Goal: Check status: Check status

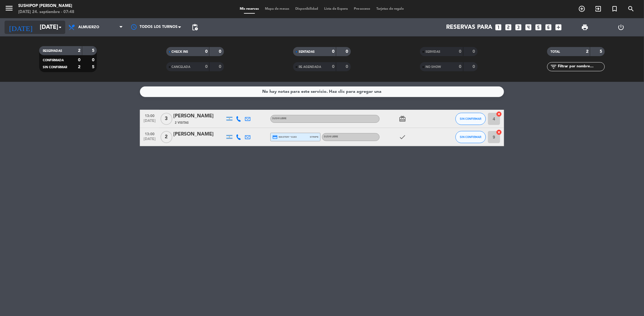
click at [50, 29] on input "[DATE]" at bounding box center [75, 27] width 77 height 13
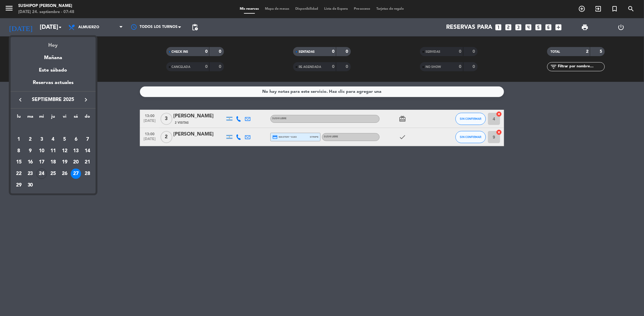
click at [60, 45] on div "Hoy" at bounding box center [53, 43] width 85 height 12
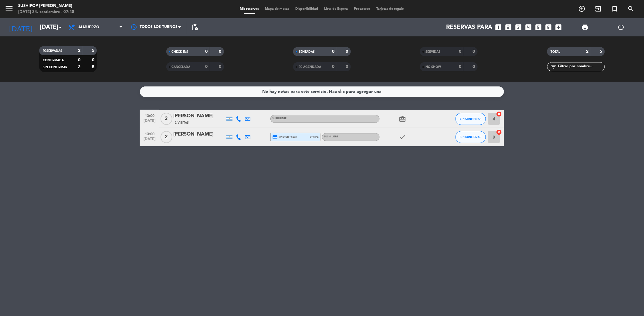
type input "[DATE]"
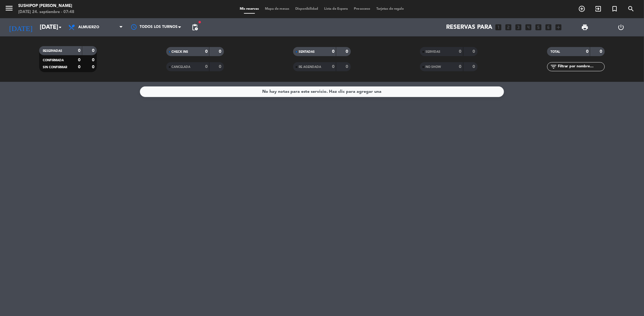
click at [84, 22] on span "Almuerzo" at bounding box center [95, 27] width 61 height 13
click at [90, 67] on div "menu Sushipop Izakaya - [PERSON_NAME] [DATE] 24. septiembre - 07:48 Mis reserva…" at bounding box center [322, 41] width 644 height 82
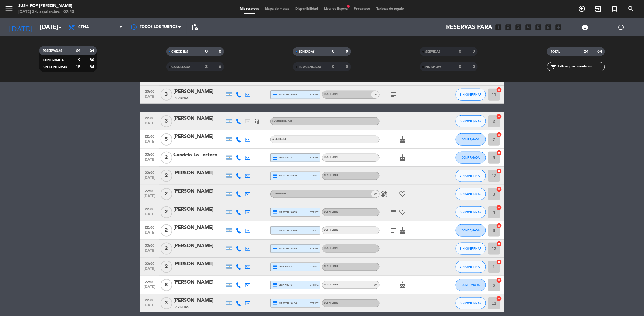
scroll to position [269, 0]
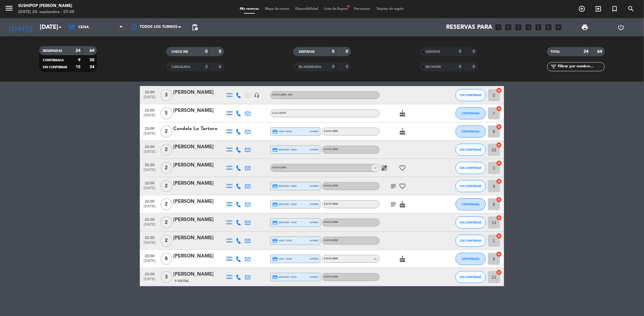
click at [387, 163] on div "healing favorite_border" at bounding box center [407, 168] width 55 height 18
click at [386, 165] on div "healing favorite_border" at bounding box center [407, 168] width 55 height 18
click at [386, 165] on icon "healing" at bounding box center [384, 168] width 7 height 7
click at [384, 165] on icon "healing" at bounding box center [384, 168] width 7 height 7
click at [396, 183] on icon "subject" at bounding box center [393, 186] width 7 height 7
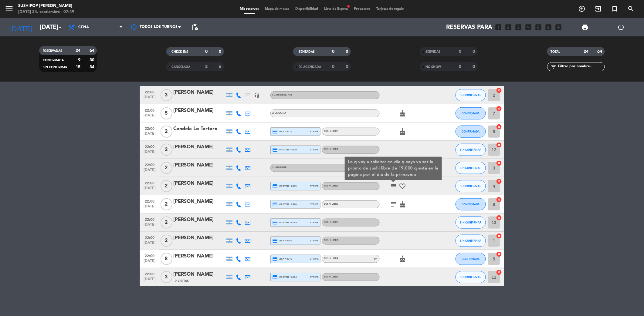
click at [395, 204] on icon "subject" at bounding box center [393, 204] width 7 height 7
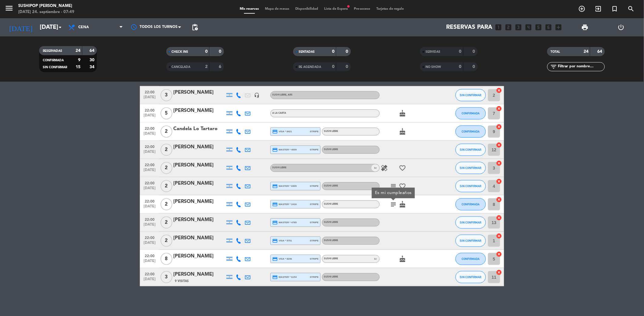
click at [395, 204] on icon "subject" at bounding box center [393, 204] width 7 height 7
drag, startPoint x: 403, startPoint y: 222, endPoint x: 412, endPoint y: 218, distance: 10.2
click at [405, 221] on div at bounding box center [407, 223] width 55 height 18
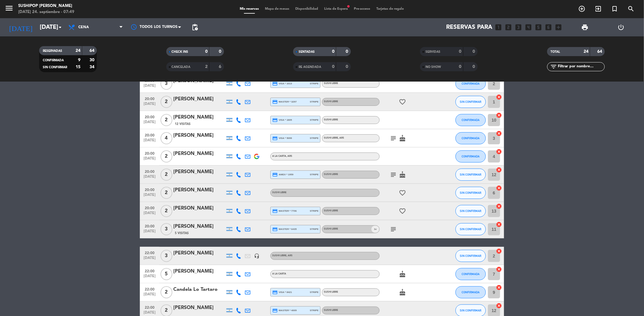
scroll to position [107, 0]
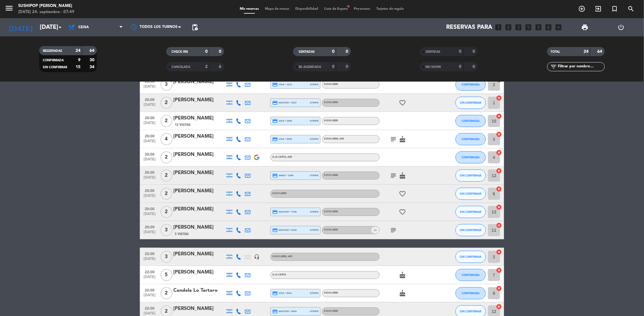
click at [393, 230] on icon "subject" at bounding box center [393, 230] width 7 height 7
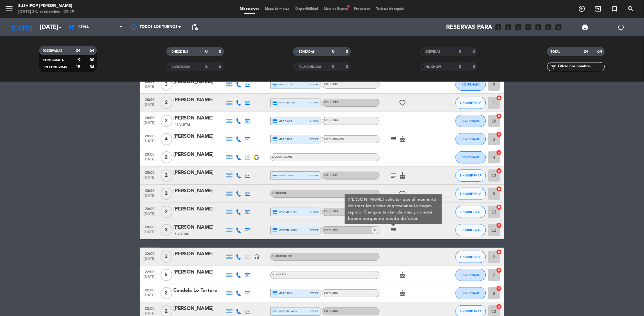
click at [393, 230] on icon "subject" at bounding box center [393, 230] width 7 height 7
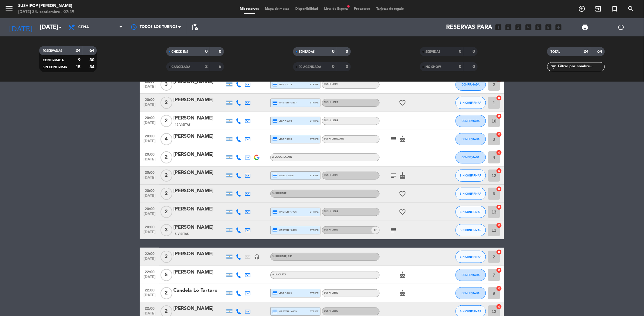
click at [392, 177] on icon "subject" at bounding box center [393, 175] width 7 height 7
click at [415, 186] on div "favorite_border" at bounding box center [407, 194] width 55 height 18
click at [395, 138] on icon "subject" at bounding box center [393, 139] width 7 height 7
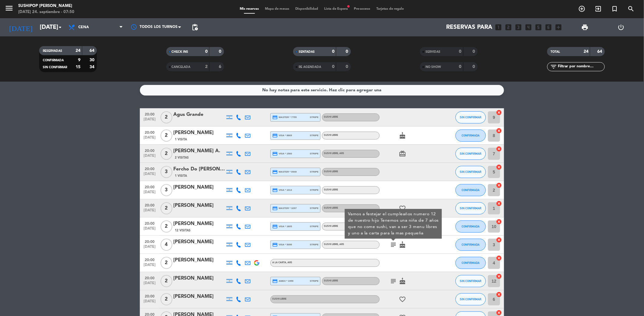
scroll to position [0, 0]
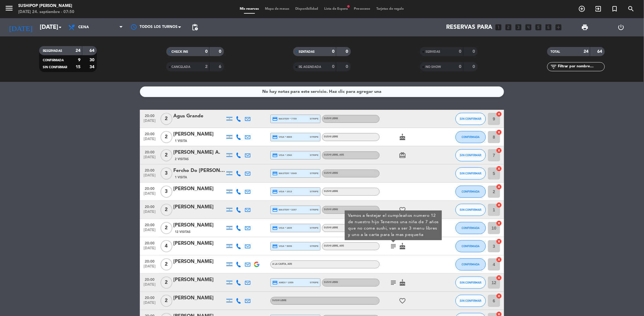
click at [403, 137] on icon "cake" at bounding box center [402, 137] width 7 height 7
